Goal: Entertainment & Leisure: Browse casually

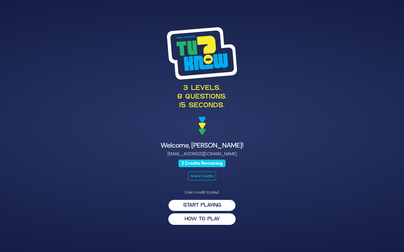
click at [206, 206] on button "Start Playing" at bounding box center [201, 205] width 67 height 11
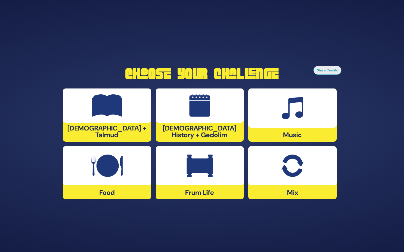
click at [203, 180] on div at bounding box center [200, 165] width 88 height 39
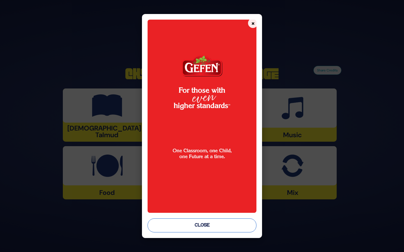
click at [207, 229] on button "Close" at bounding box center [202, 226] width 109 height 14
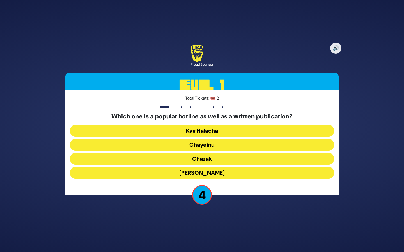
click at [236, 132] on button "Kav Halacha" at bounding box center [202, 131] width 264 height 12
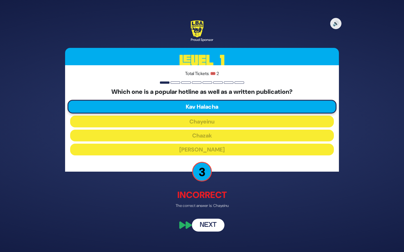
click at [209, 223] on button "Next" at bounding box center [208, 225] width 33 height 13
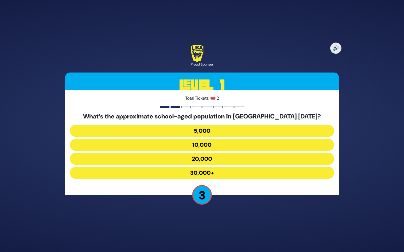
click at [208, 174] on button "30,000+" at bounding box center [202, 173] width 264 height 12
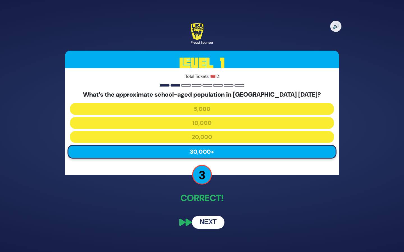
click at [208, 223] on button "Next" at bounding box center [208, 222] width 33 height 13
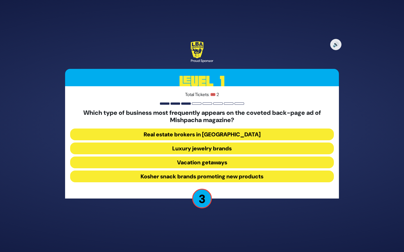
click at [233, 148] on button "Luxury jewelry brands" at bounding box center [202, 149] width 264 height 12
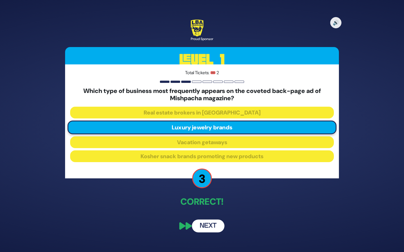
click at [202, 227] on button "Next" at bounding box center [208, 226] width 33 height 13
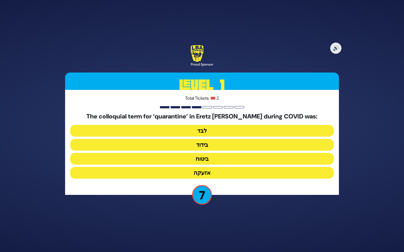
click at [240, 145] on button "בידוד" at bounding box center [202, 145] width 264 height 12
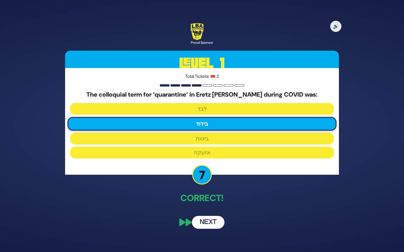
click at [205, 224] on button "Next" at bounding box center [208, 222] width 33 height 13
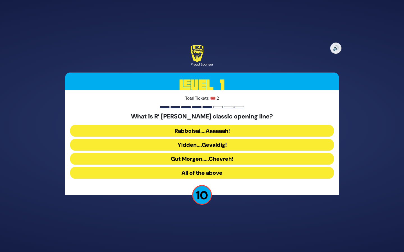
click at [211, 130] on button "Rabboisai….Aaaaaah!" at bounding box center [202, 131] width 264 height 12
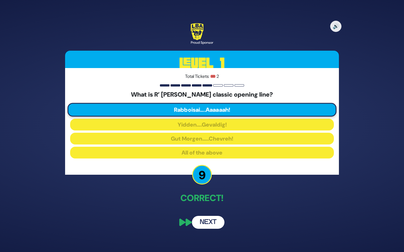
click at [206, 227] on button "Next" at bounding box center [208, 222] width 33 height 13
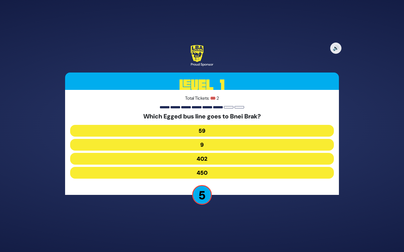
click at [219, 161] on button "402" at bounding box center [202, 159] width 264 height 12
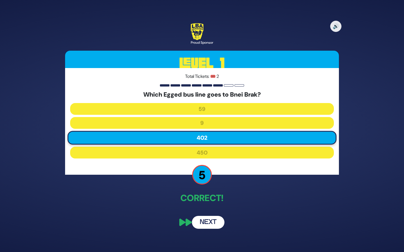
click at [208, 222] on button "Next" at bounding box center [208, 222] width 33 height 13
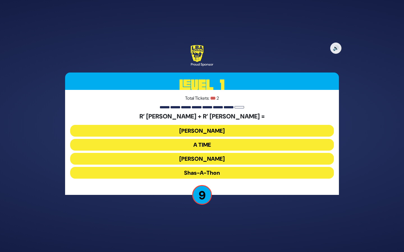
click at [238, 158] on button "[PERSON_NAME]" at bounding box center [202, 159] width 264 height 12
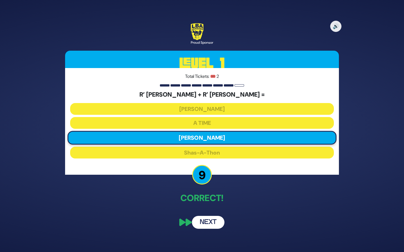
click at [205, 222] on button "Next" at bounding box center [208, 222] width 33 height 13
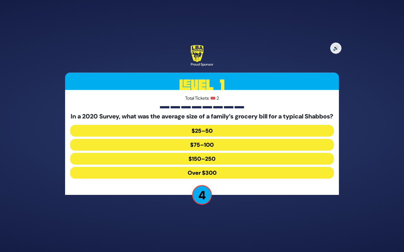
click at [223, 163] on button "$150–250" at bounding box center [202, 159] width 264 height 12
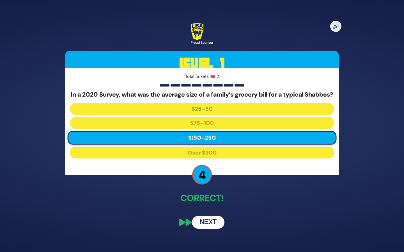
click at [208, 229] on button "Next" at bounding box center [208, 222] width 33 height 13
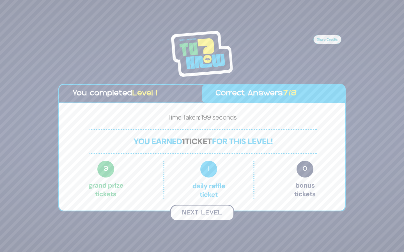
click at [208, 211] on button "Next Level" at bounding box center [202, 213] width 64 height 17
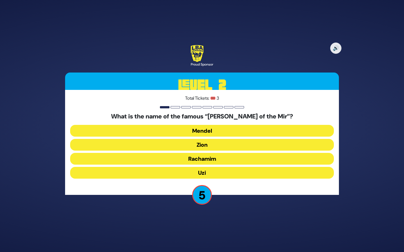
click at [228, 146] on button "Zion" at bounding box center [202, 145] width 264 height 12
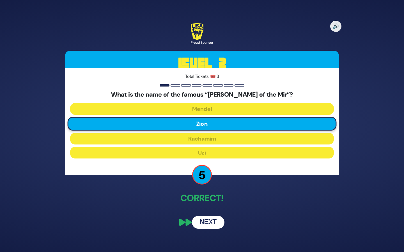
click at [209, 222] on button "Next" at bounding box center [208, 222] width 33 height 13
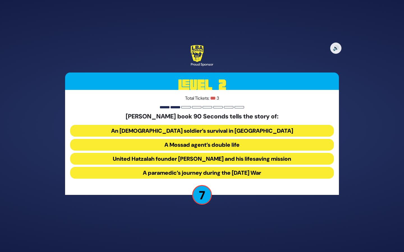
click at [203, 160] on button "United Hatzalah founder [PERSON_NAME] and his lifesaving mission" at bounding box center [202, 159] width 264 height 12
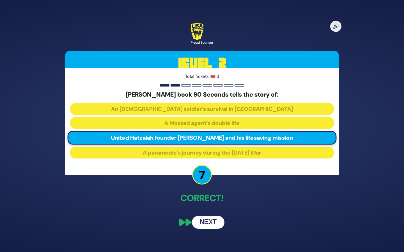
click at [210, 222] on button "Next" at bounding box center [208, 222] width 33 height 13
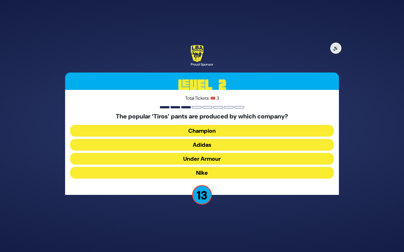
click at [230, 147] on button "Adidas" at bounding box center [202, 145] width 264 height 12
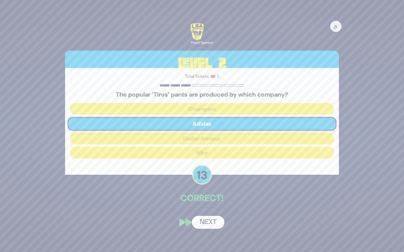
click at [205, 223] on button "Next" at bounding box center [208, 222] width 33 height 13
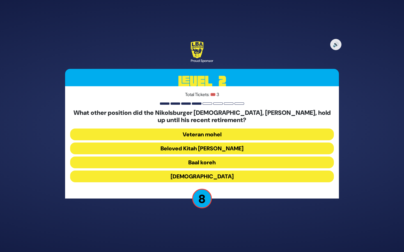
click at [272, 148] on button "Beloved Kitah [PERSON_NAME]" at bounding box center [202, 149] width 264 height 12
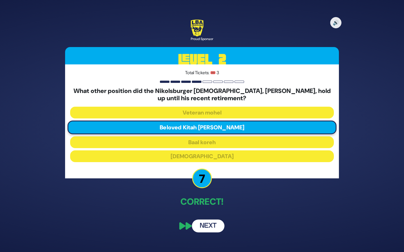
click at [207, 229] on button "Next" at bounding box center [208, 226] width 33 height 13
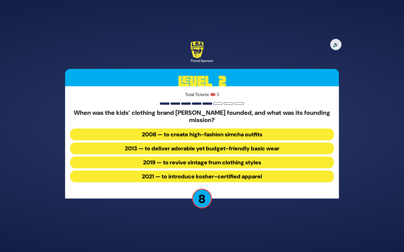
click at [232, 149] on button "2013 — to deliver adorable yet budget-friendly basic wear" at bounding box center [202, 149] width 264 height 12
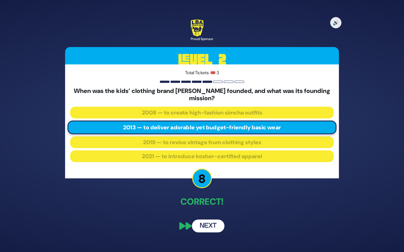
click at [207, 227] on button "Next" at bounding box center [208, 226] width 33 height 13
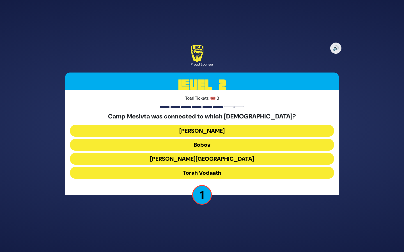
click at [247, 172] on button "Torah Vodaath" at bounding box center [202, 173] width 264 height 12
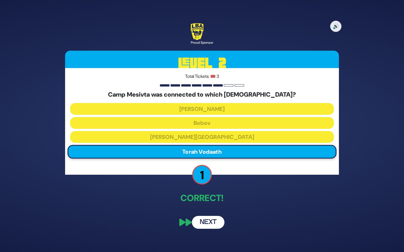
click at [208, 222] on button "Next" at bounding box center [208, 222] width 33 height 13
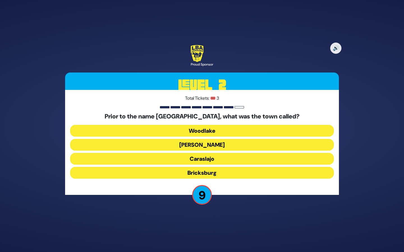
click at [227, 160] on button "Caraslajo" at bounding box center [202, 159] width 264 height 12
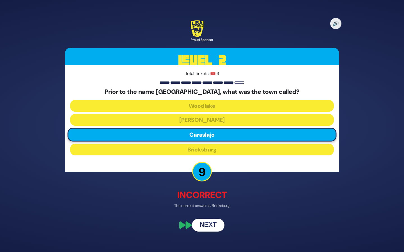
click at [208, 228] on button "Next" at bounding box center [208, 225] width 33 height 13
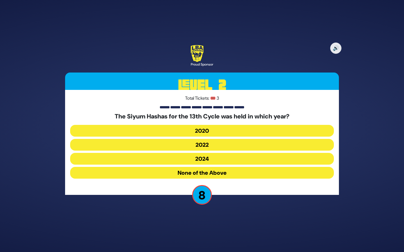
click at [216, 176] on button "None of the Above" at bounding box center [202, 173] width 264 height 12
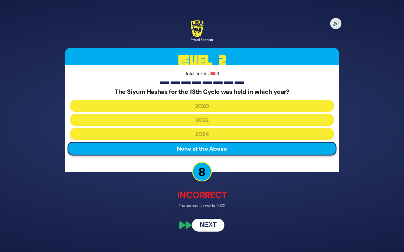
click at [212, 227] on button "Next" at bounding box center [208, 225] width 33 height 13
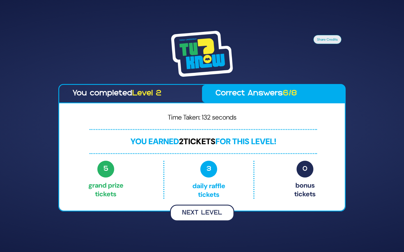
click at [196, 208] on button "Next Level" at bounding box center [202, 213] width 64 height 17
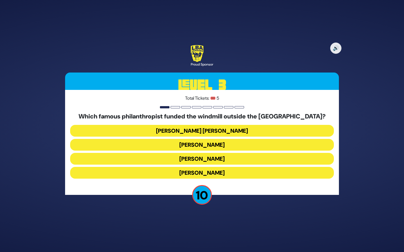
click at [243, 171] on button "[PERSON_NAME]" at bounding box center [202, 173] width 264 height 12
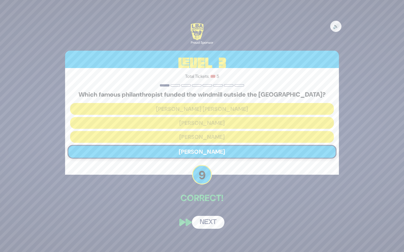
click at [208, 221] on button "Next" at bounding box center [208, 222] width 33 height 13
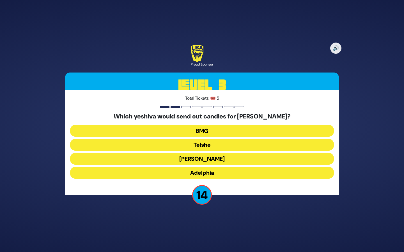
click at [224, 144] on button "Telshe" at bounding box center [202, 145] width 264 height 12
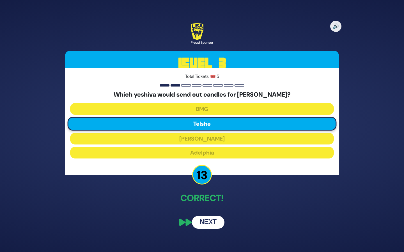
click at [210, 224] on button "Next" at bounding box center [208, 222] width 33 height 13
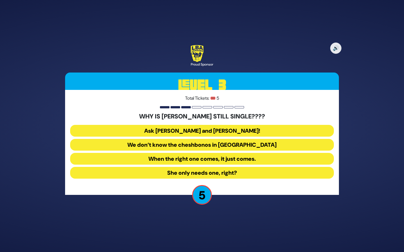
click at [267, 129] on button "Ask [PERSON_NAME] and [PERSON_NAME]!" at bounding box center [202, 131] width 264 height 12
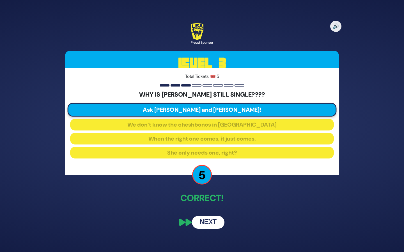
click at [210, 223] on button "Next" at bounding box center [208, 222] width 33 height 13
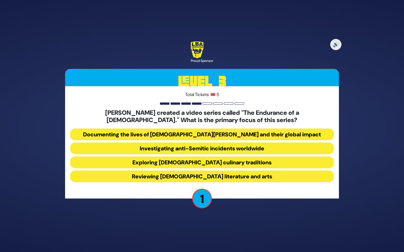
click at [276, 134] on button "Documenting the lives of [DEMOGRAPHIC_DATA][PERSON_NAME] and their global impact" at bounding box center [202, 135] width 264 height 12
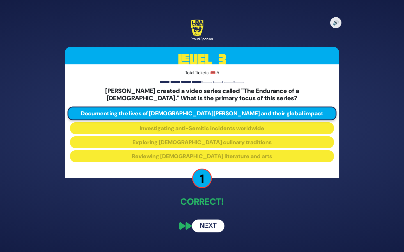
click at [209, 227] on button "Next" at bounding box center [208, 226] width 33 height 13
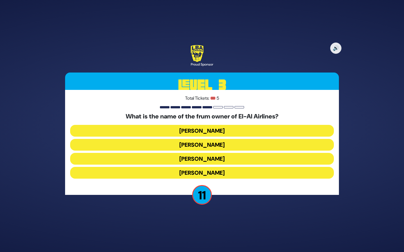
click at [234, 144] on button "[PERSON_NAME]" at bounding box center [202, 145] width 264 height 12
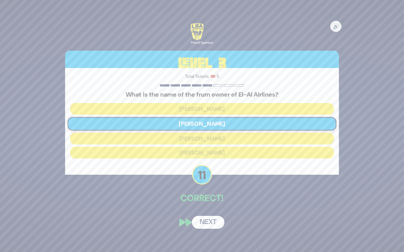
click at [203, 223] on button "Next" at bounding box center [208, 222] width 33 height 13
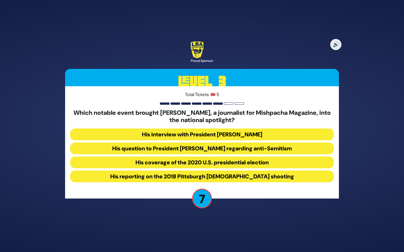
click at [256, 133] on button "His interview with President [PERSON_NAME]" at bounding box center [202, 135] width 264 height 12
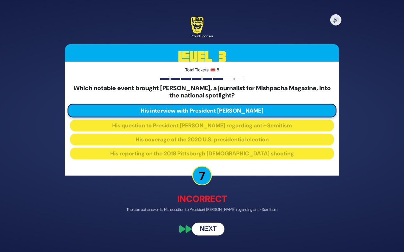
click at [209, 230] on button "Next" at bounding box center [208, 229] width 33 height 13
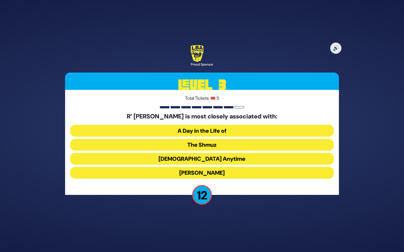
click at [224, 145] on button "The Shmuz" at bounding box center [202, 145] width 264 height 12
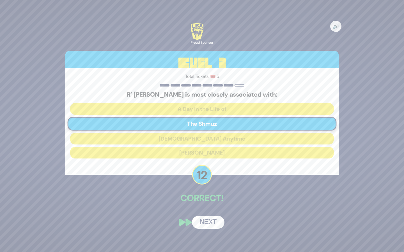
click at [204, 226] on button "Next" at bounding box center [208, 222] width 33 height 13
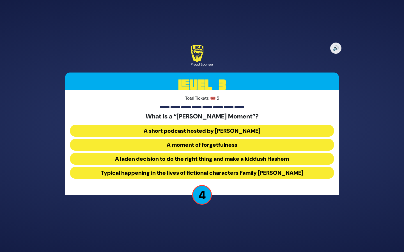
click at [275, 157] on button "A laden decision to do the right thing and make a kiddush Hashem" at bounding box center [202, 159] width 264 height 12
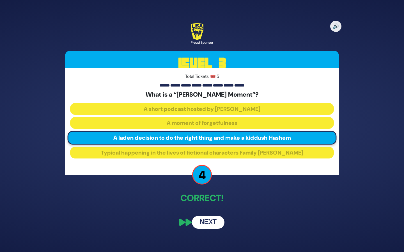
click at [210, 222] on button "Next" at bounding box center [208, 222] width 33 height 13
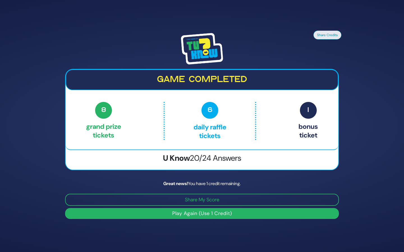
click at [226, 215] on button "Play Again (Use 1 Credit)" at bounding box center [202, 213] width 274 height 11
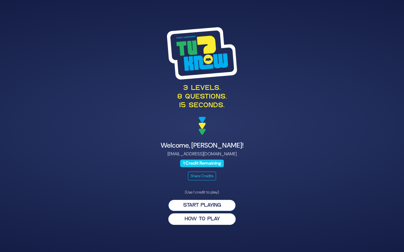
click at [215, 206] on button "Start Playing" at bounding box center [201, 205] width 67 height 11
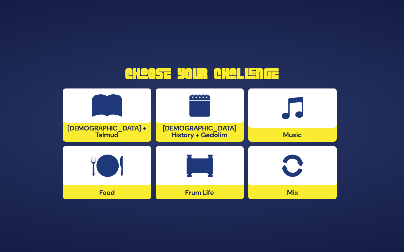
click at [111, 176] on img at bounding box center [106, 166] width 31 height 22
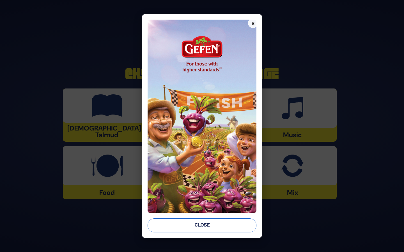
click at [200, 227] on button "Close" at bounding box center [202, 226] width 109 height 14
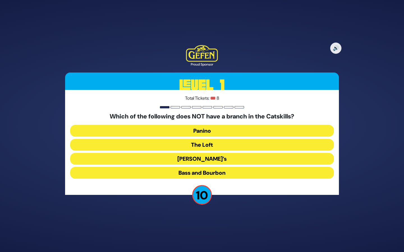
click at [250, 142] on button "The Loft" at bounding box center [202, 145] width 264 height 12
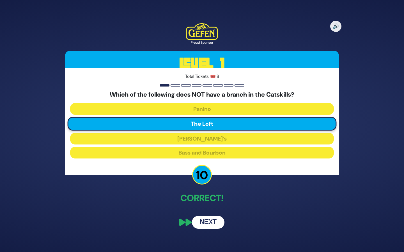
click at [212, 225] on button "Next" at bounding box center [208, 222] width 33 height 13
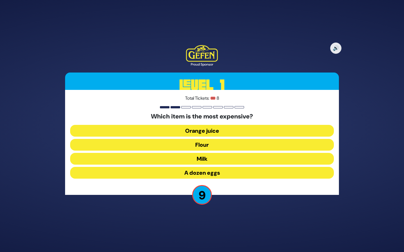
click at [254, 143] on button "Flour" at bounding box center [202, 145] width 264 height 12
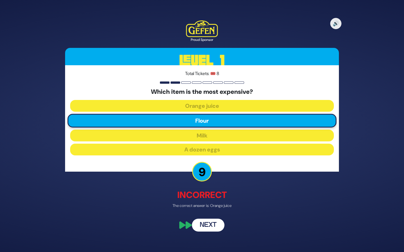
click at [214, 227] on button "Next" at bounding box center [208, 225] width 33 height 13
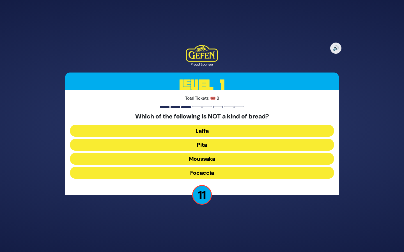
click at [243, 157] on button "Moussaka" at bounding box center [202, 159] width 264 height 12
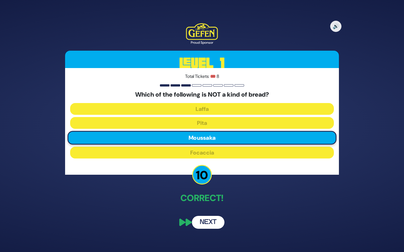
click at [209, 224] on button "Next" at bounding box center [208, 222] width 33 height 13
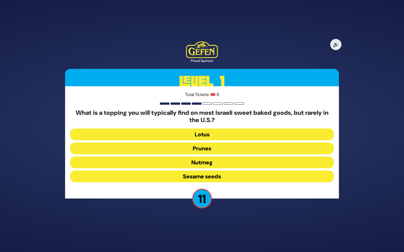
click at [265, 174] on button "Sesame seeds" at bounding box center [202, 177] width 264 height 12
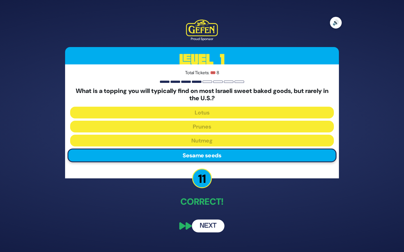
click at [337, 22] on button "🔊" at bounding box center [336, 23] width 12 height 12
click at [333, 25] on button "🔇" at bounding box center [336, 23] width 12 height 12
click at [208, 229] on button "Next" at bounding box center [208, 226] width 33 height 13
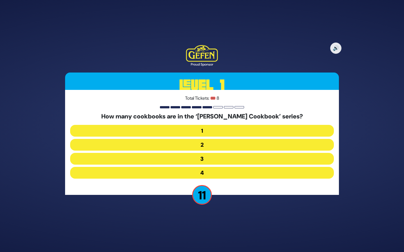
click at [240, 144] on button "2" at bounding box center [202, 145] width 264 height 12
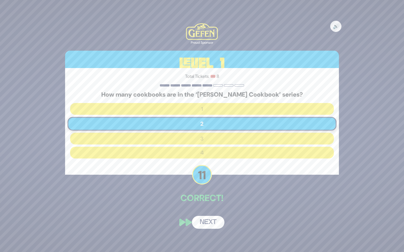
click at [209, 226] on button "Next" at bounding box center [208, 222] width 33 height 13
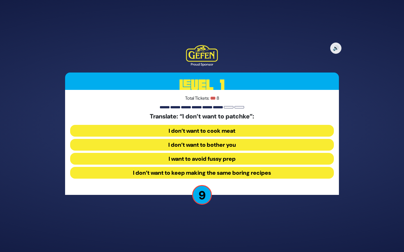
click at [246, 158] on button "I want to avoid fussy prep" at bounding box center [202, 159] width 264 height 12
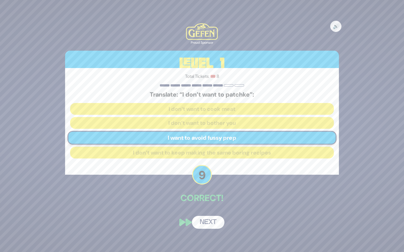
click at [207, 225] on button "Next" at bounding box center [208, 222] width 33 height 13
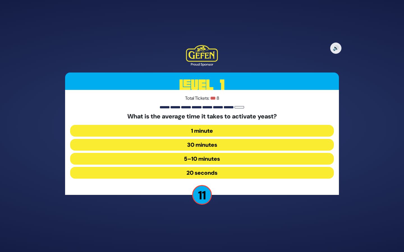
click at [220, 160] on button "5–10 minutes" at bounding box center [202, 159] width 264 height 12
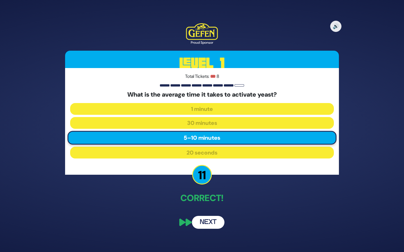
click at [215, 221] on button "Next" at bounding box center [208, 222] width 33 height 13
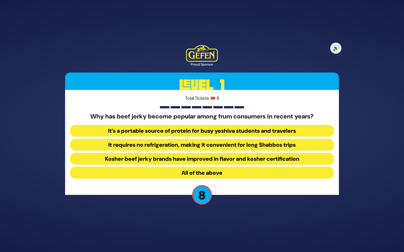
click at [273, 172] on button "All of the above" at bounding box center [202, 173] width 264 height 12
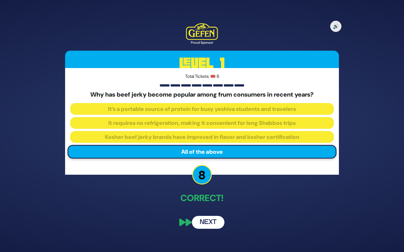
click at [208, 224] on button "Next" at bounding box center [208, 222] width 33 height 13
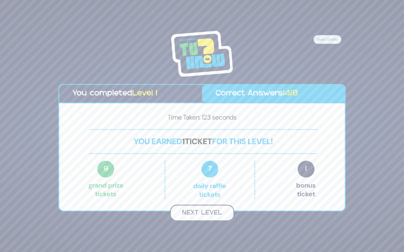
click at [214, 215] on button "Next Level" at bounding box center [202, 213] width 64 height 17
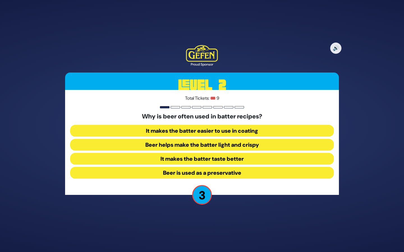
click at [257, 144] on button "Beer helps make the batter light and crispy" at bounding box center [202, 145] width 264 height 12
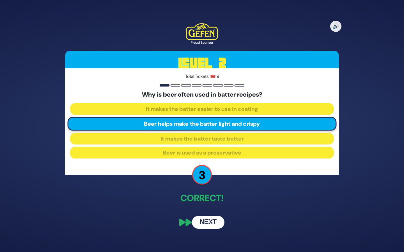
click at [211, 222] on button "Next" at bounding box center [208, 222] width 33 height 13
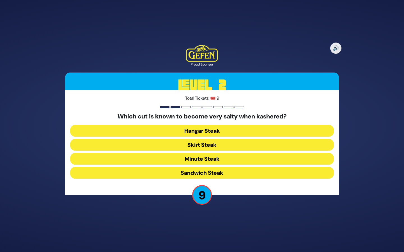
click at [214, 145] on button "Skirt Steak" at bounding box center [202, 145] width 264 height 12
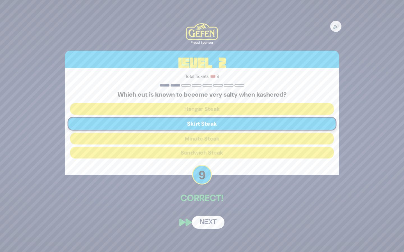
click at [206, 224] on button "Next" at bounding box center [208, 222] width 33 height 13
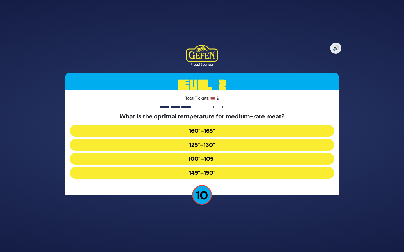
click at [233, 143] on button "125°–130°" at bounding box center [202, 145] width 264 height 12
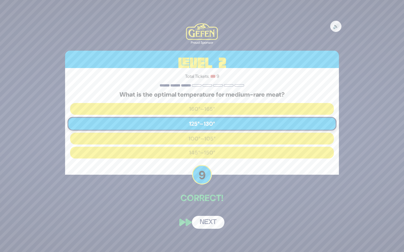
click at [210, 223] on button "Next" at bounding box center [208, 222] width 33 height 13
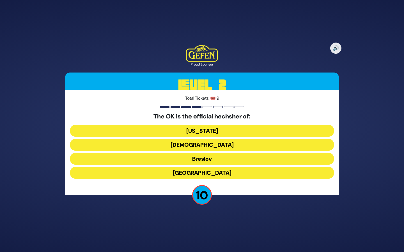
click at [251, 146] on button "Chabad" at bounding box center [202, 145] width 264 height 12
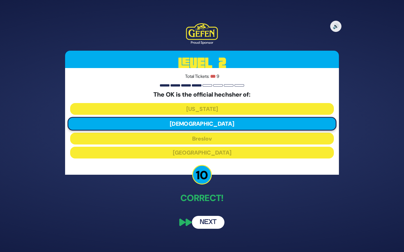
click at [206, 223] on button "Next" at bounding box center [208, 222] width 33 height 13
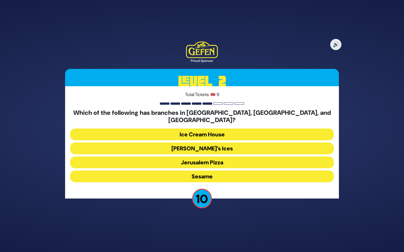
click at [267, 129] on button "Ice Cream House" at bounding box center [202, 135] width 264 height 12
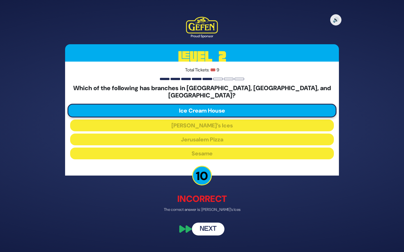
click at [206, 227] on button "Next" at bounding box center [208, 229] width 33 height 13
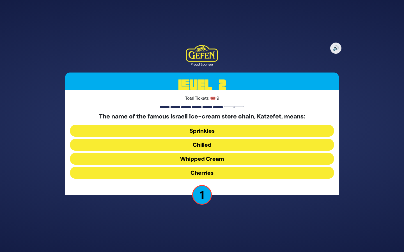
click at [243, 159] on button "Whipped Cream" at bounding box center [202, 159] width 264 height 12
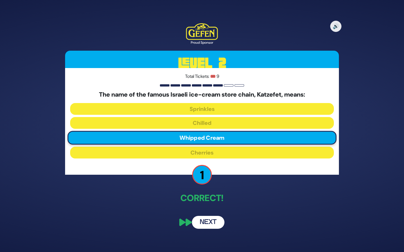
click at [210, 225] on button "Next" at bounding box center [208, 222] width 33 height 13
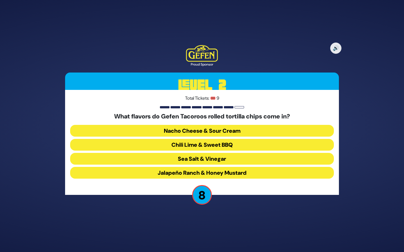
click at [234, 147] on button "Chili Lime & Sweet BBQ" at bounding box center [202, 145] width 264 height 12
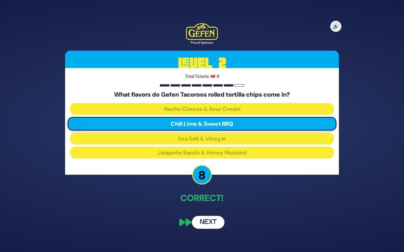
click at [210, 224] on button "Next" at bounding box center [208, 222] width 33 height 13
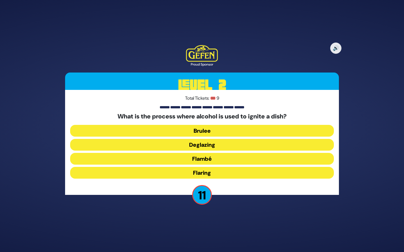
click at [240, 159] on button "Flambé" at bounding box center [202, 159] width 264 height 12
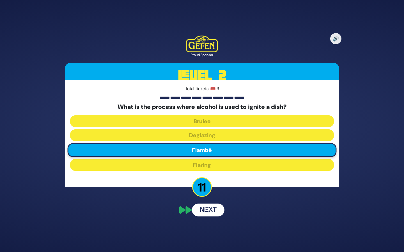
click at [210, 213] on button "Next" at bounding box center [208, 210] width 33 height 13
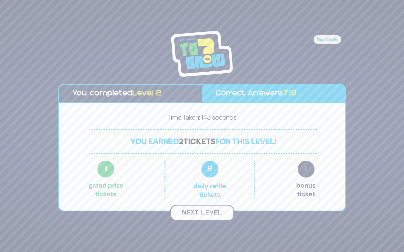
click at [210, 217] on button "Next Level" at bounding box center [202, 213] width 64 height 17
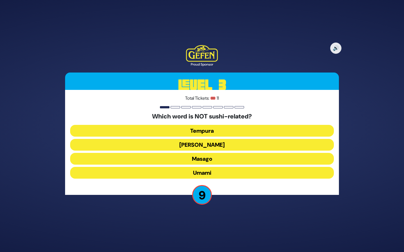
click at [200, 175] on button "Umami" at bounding box center [202, 173] width 264 height 12
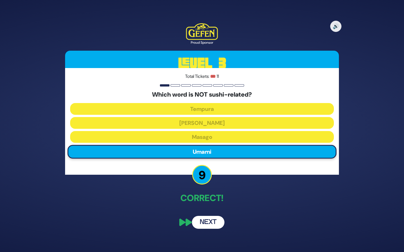
click at [207, 223] on button "Next" at bounding box center [208, 222] width 33 height 13
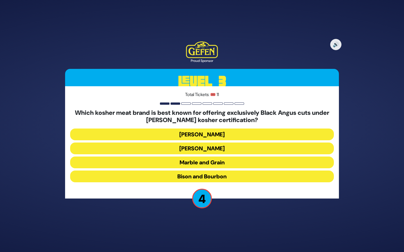
click at [253, 134] on button "Solomon’s" at bounding box center [202, 135] width 264 height 12
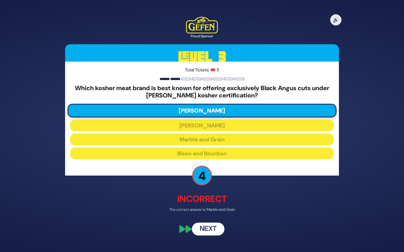
click at [208, 229] on button "Next" at bounding box center [208, 229] width 33 height 13
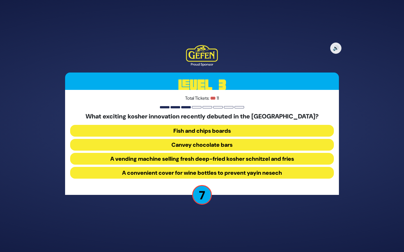
click at [240, 156] on button "A vending machine selling fresh deep-fried kosher schnitzel and fries" at bounding box center [202, 159] width 264 height 12
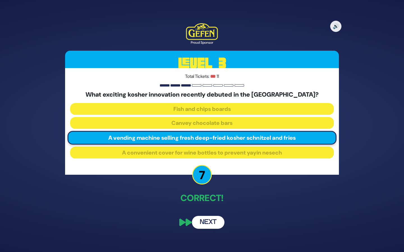
click at [212, 225] on button "Next" at bounding box center [208, 222] width 33 height 13
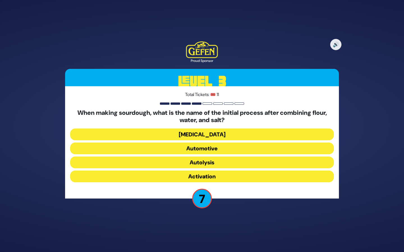
click at [235, 178] on button "Activation" at bounding box center [202, 177] width 264 height 12
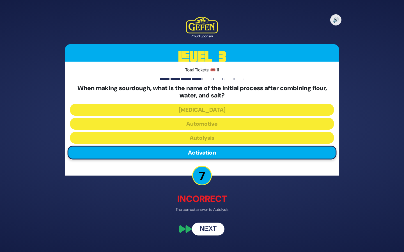
click at [202, 231] on button "Next" at bounding box center [208, 229] width 33 height 13
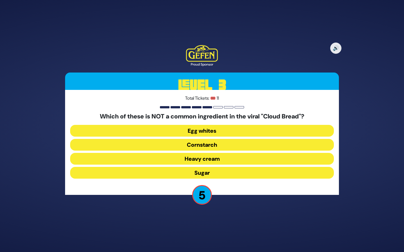
click at [253, 157] on button "Heavy cream" at bounding box center [202, 159] width 264 height 12
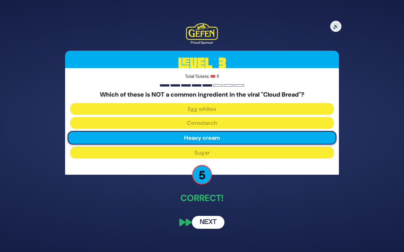
click at [210, 223] on button "Next" at bounding box center [208, 222] width 33 height 13
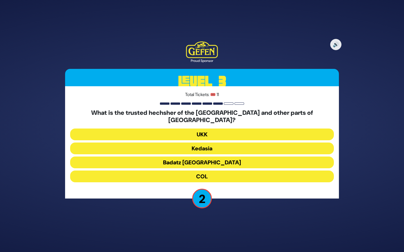
click at [249, 146] on button "Kedasia" at bounding box center [202, 149] width 264 height 12
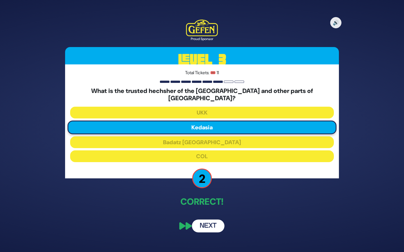
click at [208, 223] on button "Next" at bounding box center [208, 226] width 33 height 13
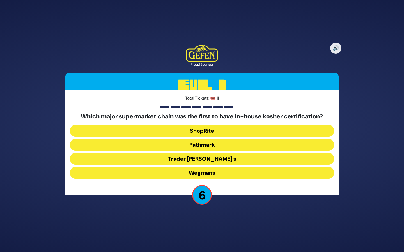
click at [242, 133] on button "ShopRite" at bounding box center [202, 131] width 264 height 12
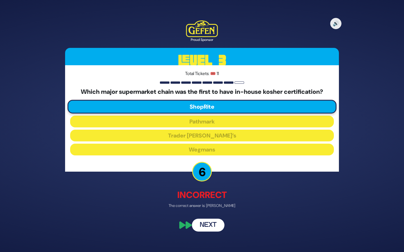
click at [214, 228] on button "Next" at bounding box center [208, 225] width 33 height 13
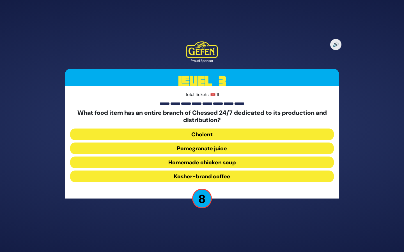
click at [280, 149] on button "Pomegranate juice" at bounding box center [202, 149] width 264 height 12
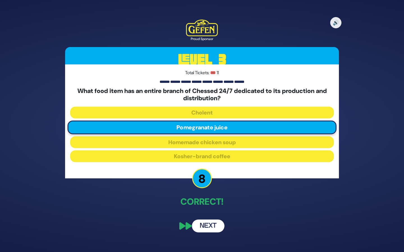
click at [207, 223] on button "Next" at bounding box center [208, 226] width 33 height 13
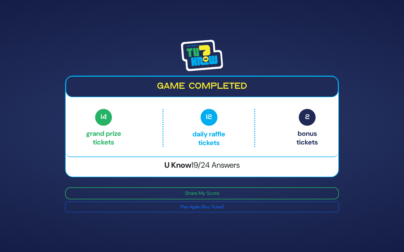
click at [263, 224] on div "Game completed 14 Grand Prize tickets 12 Daily Raffle tickets 2 Bonus tickets 1…" at bounding box center [202, 126] width 404 height 252
click at [255, 42] on div at bounding box center [202, 55] width 274 height 31
